Goal: Task Accomplishment & Management: Use online tool/utility

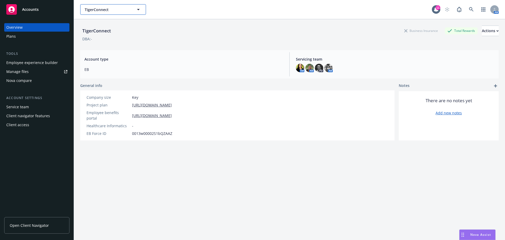
click at [138, 10] on icon "button" at bounding box center [138, 9] width 3 height 1
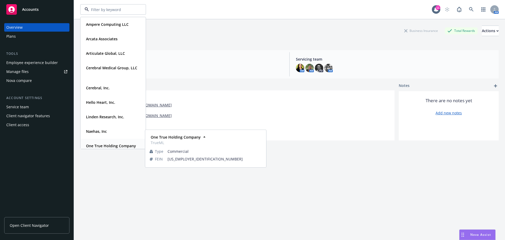
click at [99, 145] on strong "One True Holding Company" at bounding box center [111, 145] width 50 height 5
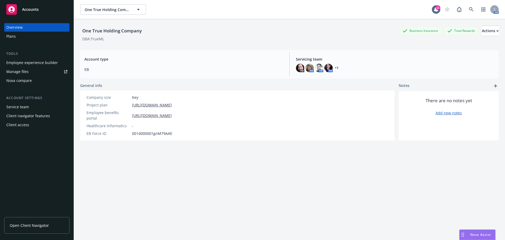
click at [22, 228] on span "Open Client Navigator" at bounding box center [29, 225] width 39 height 6
click at [28, 63] on div "Employee experience builder" at bounding box center [32, 62] width 52 height 8
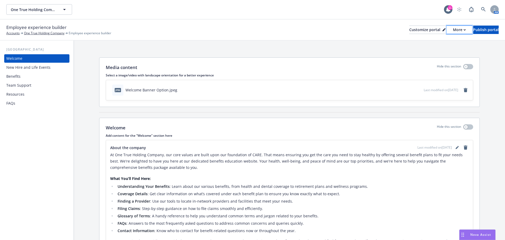
click at [453, 31] on button "More" at bounding box center [460, 30] width 26 height 8
click at [440, 52] on link "Copy portal link" at bounding box center [432, 52] width 48 height 11
